Goal: Register for event/course

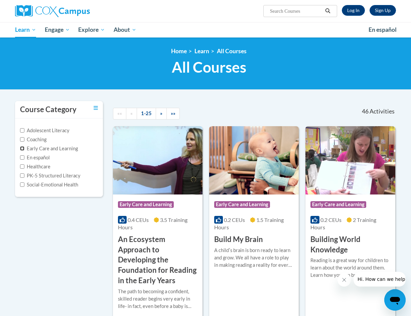
click at [22, 149] on input "Early Care and Learning" at bounding box center [22, 148] width 4 height 4
checkbox input "true"
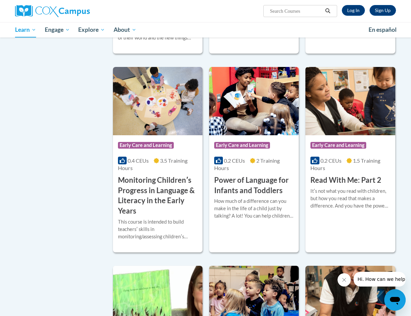
scroll to position [468, 0]
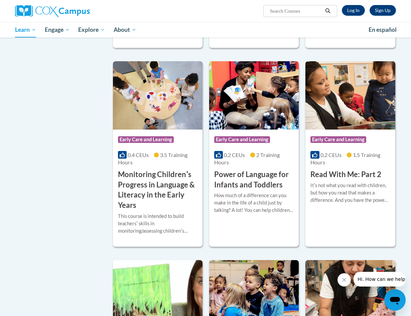
click at [243, 184] on h3 "Power of Language for Infants and Toddlers" at bounding box center [254, 179] width 80 height 21
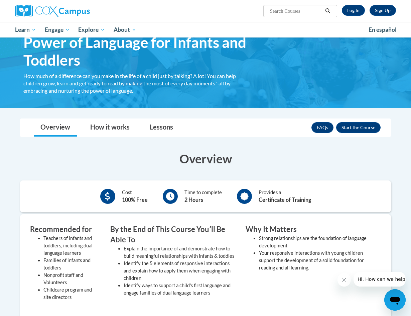
scroll to position [100, 0]
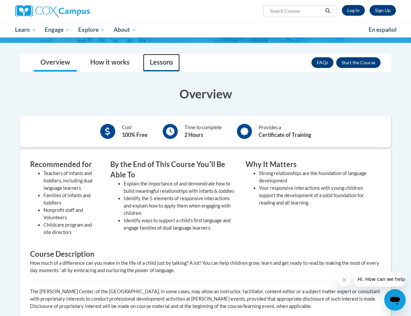
click at [160, 65] on link "Lessons" at bounding box center [161, 63] width 37 height 18
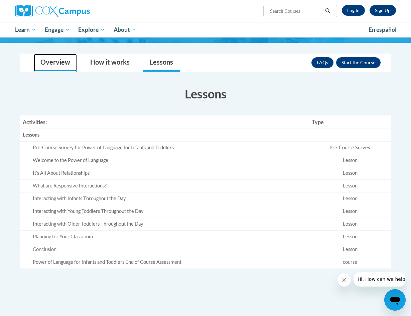
click at [60, 65] on link "Overview" at bounding box center [55, 63] width 43 height 18
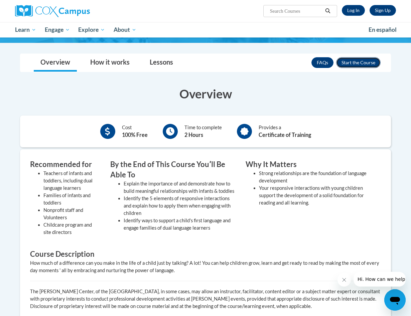
click at [363, 64] on button "Enroll" at bounding box center [358, 62] width 44 height 11
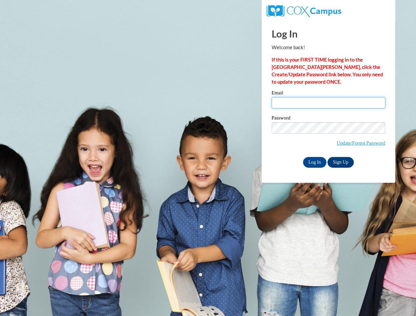
click at [322, 107] on input "Email" at bounding box center [329, 102] width 114 height 11
type input "mredlevske@promiseearlyeducation.org"
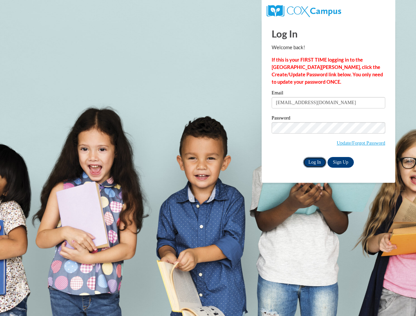
click at [311, 162] on input "Log In" at bounding box center [314, 162] width 23 height 11
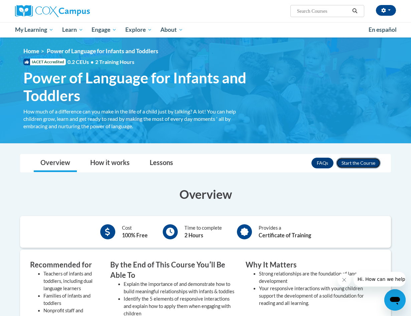
click at [355, 164] on button "Enroll" at bounding box center [358, 163] width 44 height 11
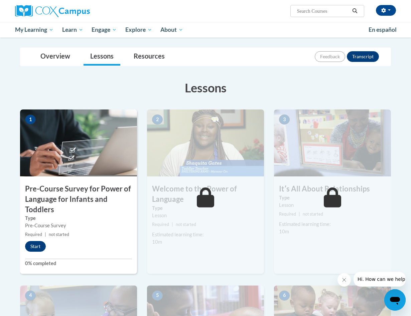
scroll to position [33, 0]
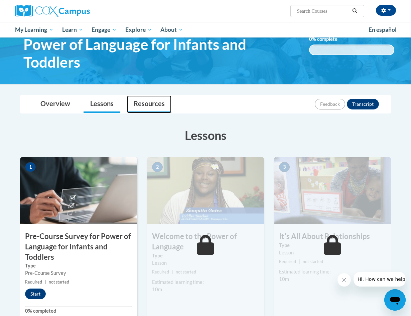
click at [153, 107] on link "Resources" at bounding box center [149, 104] width 44 height 18
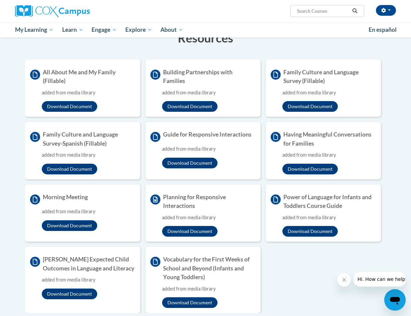
scroll to position [134, 0]
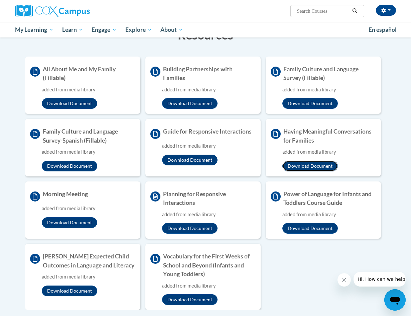
click at [312, 168] on button "Download Document" at bounding box center [311, 166] width 56 height 11
click at [311, 226] on button "Download Document" at bounding box center [311, 228] width 56 height 11
click at [202, 299] on button "Download Document" at bounding box center [190, 299] width 56 height 11
click at [196, 157] on button "Download Document" at bounding box center [190, 160] width 56 height 11
click at [21, 59] on div "Documents All About Me and My Family (Fillable) added from media library Downlo…" at bounding box center [205, 188] width 371 height 262
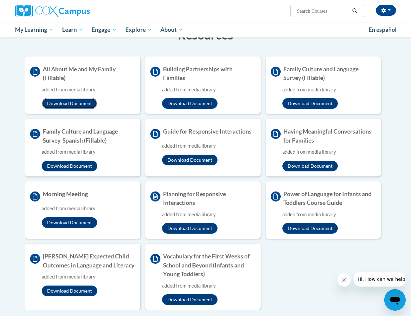
click at [69, 103] on button "Download Document" at bounding box center [70, 103] width 56 height 11
click at [81, 223] on button "Download Document" at bounding box center [70, 222] width 56 height 11
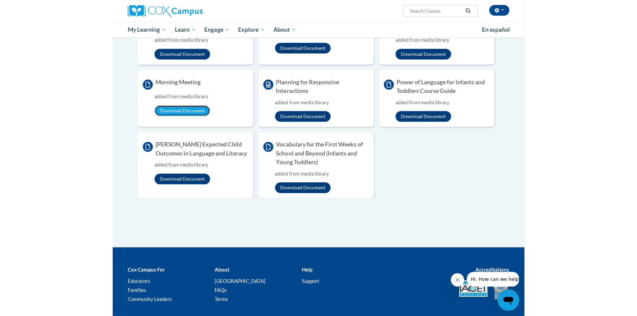
scroll to position [234, 0]
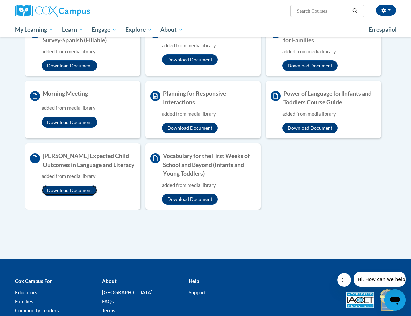
click at [70, 190] on button "Download Document" at bounding box center [70, 190] width 56 height 11
